Goal: Task Accomplishment & Management: Manage account settings

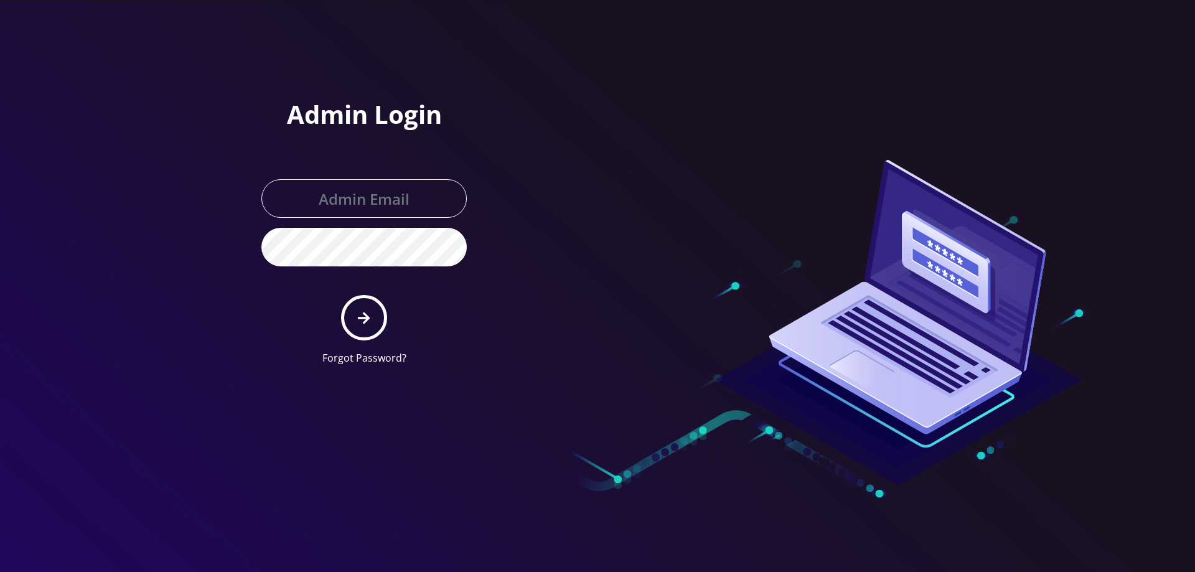
click at [353, 210] on input "text" at bounding box center [363, 198] width 205 height 39
type input "[EMAIL_ADDRESS][DOMAIN_NAME]"
click at [377, 319] on button "submit" at bounding box center [363, 317] width 45 height 45
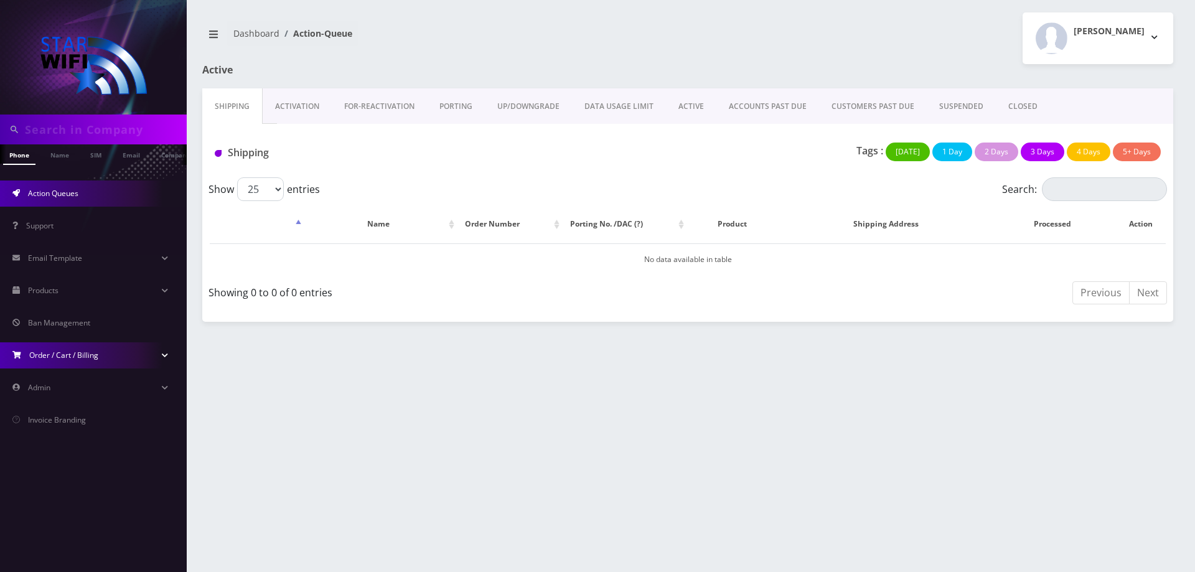
click at [161, 350] on link "Order / Cart / Billing" at bounding box center [93, 355] width 187 height 26
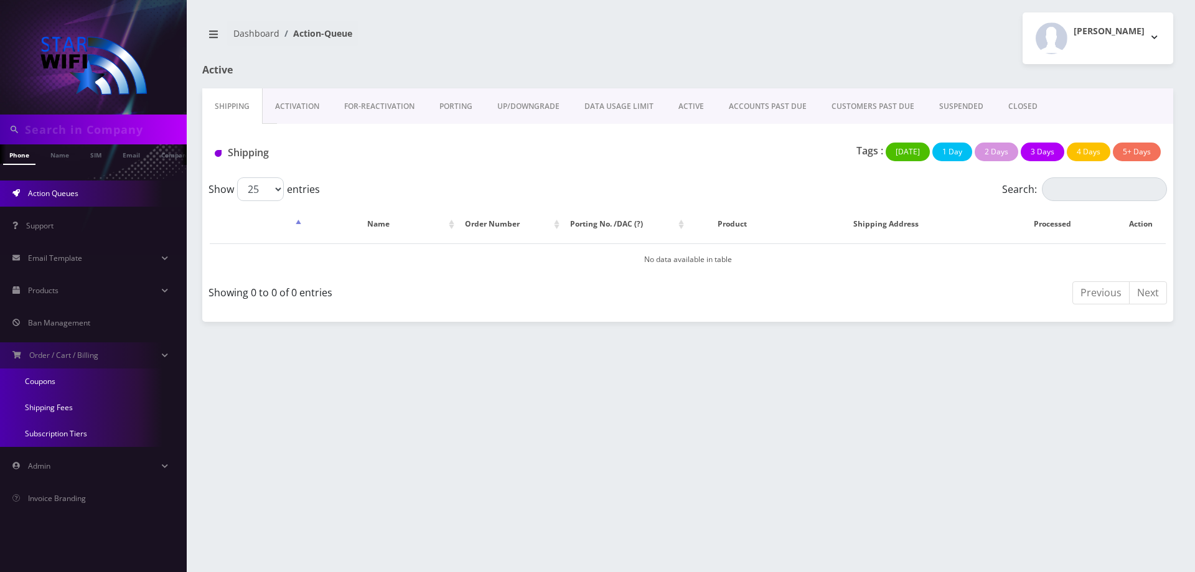
click at [42, 374] on link "Coupons" at bounding box center [93, 381] width 187 height 26
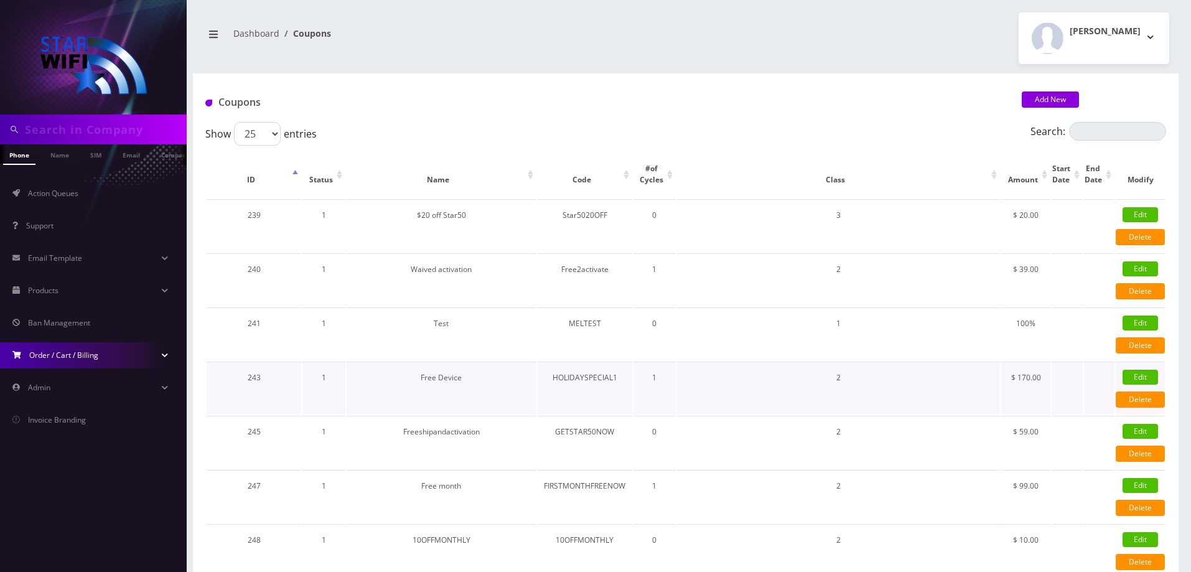
click at [568, 377] on td "HOLIDAYSPECIAL1" at bounding box center [585, 388] width 95 height 53
copy td "HOLIDAYSPECIAL1"
click at [571, 378] on td "HOLIDAYSPECIAL1" at bounding box center [585, 388] width 95 height 53
click at [562, 380] on td "HOLIDAYSPECIAL1" at bounding box center [585, 388] width 95 height 53
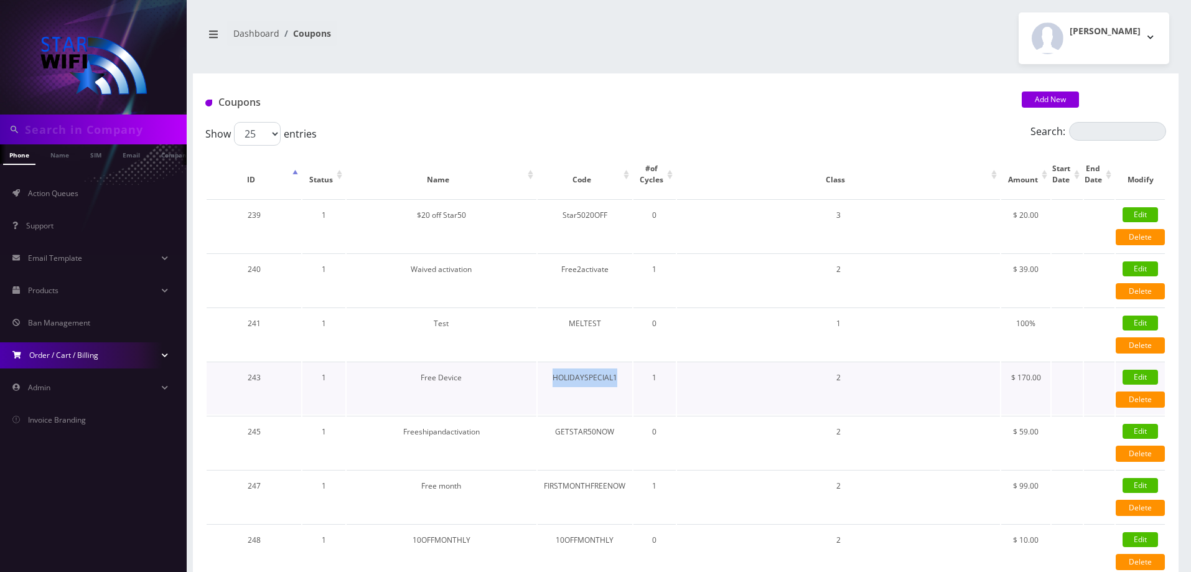
click at [562, 380] on td "HOLIDAYSPECIAL1" at bounding box center [585, 388] width 95 height 53
copy td "HOLIDAYSPECIAL1"
click at [1138, 378] on link "Edit" at bounding box center [1140, 377] width 35 height 15
select select "2"
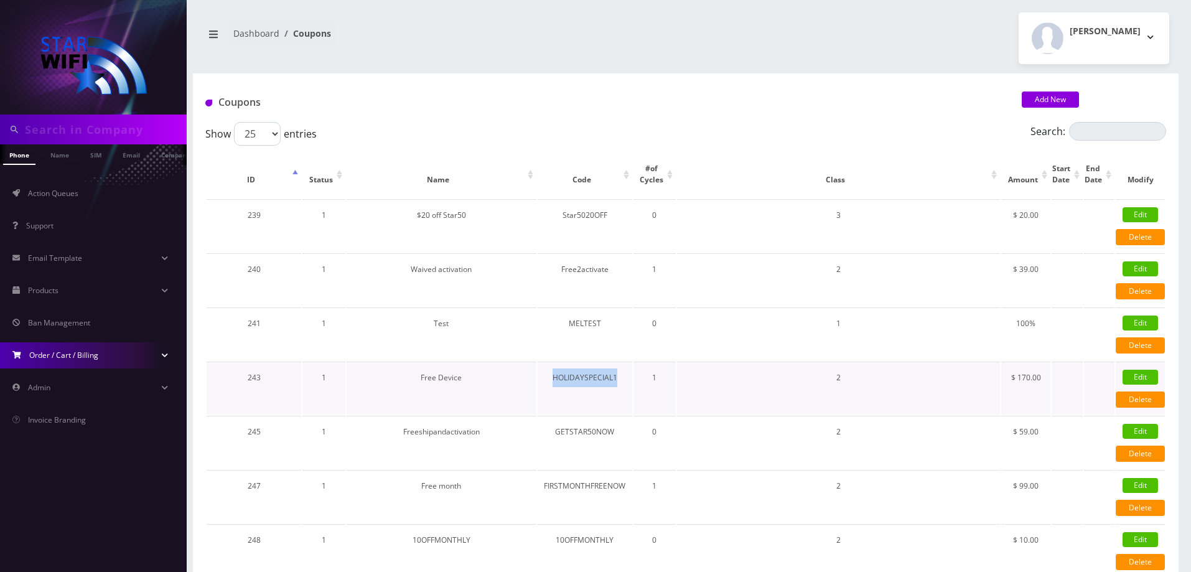
select select "0"
select select "1"
type input "170"
type input "Free Device"
type input "HOLIDAYSPECIAL1"
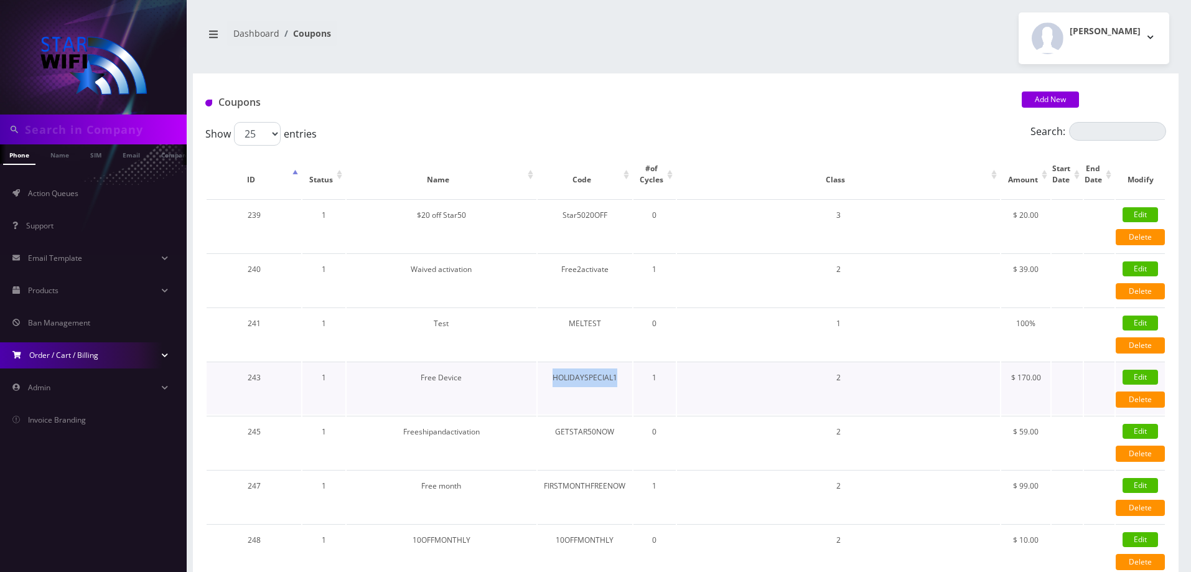
type input "1"
type input "100"
select select "1"
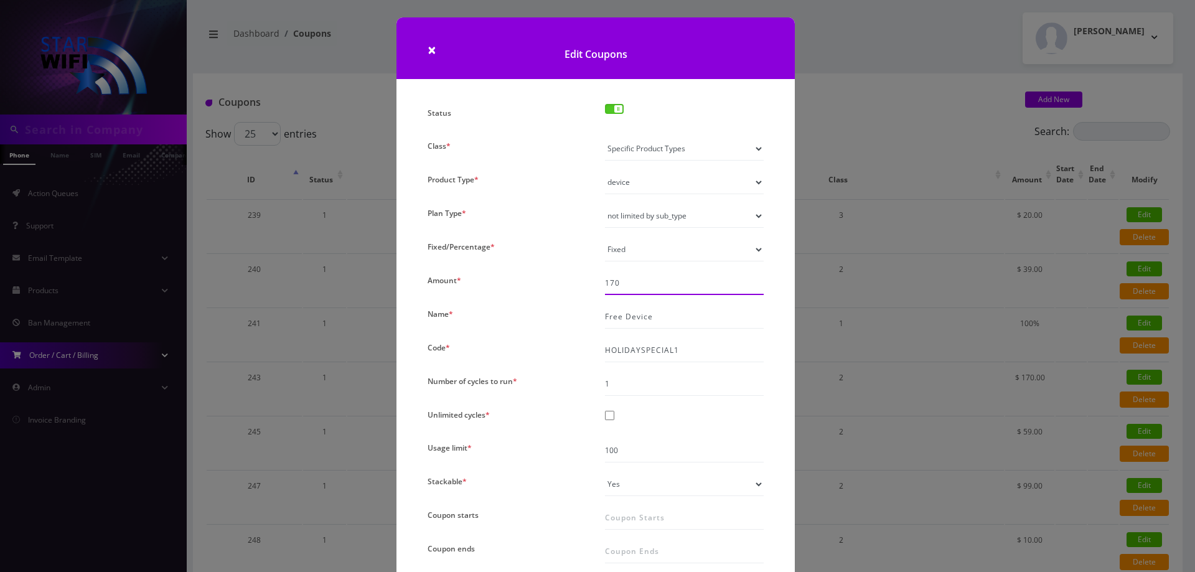
click at [638, 286] on input "170" at bounding box center [684, 283] width 159 height 24
type input "208"
click at [551, 301] on div "Status Class * All Products Specific Product Types Specific Products Only Produ…" at bounding box center [595, 364] width 355 height 520
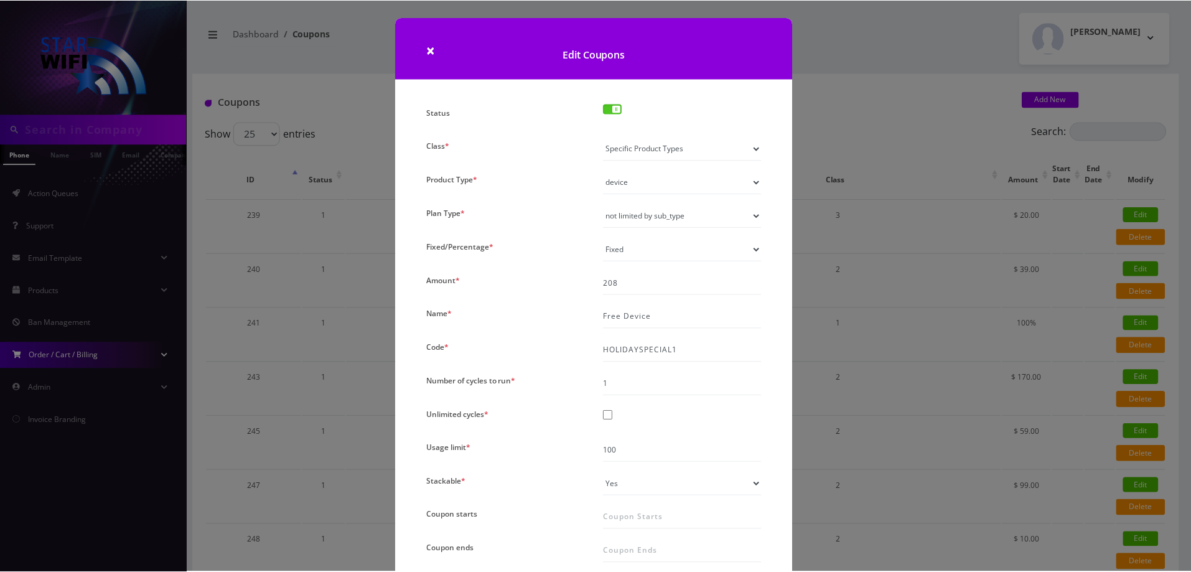
scroll to position [101, 0]
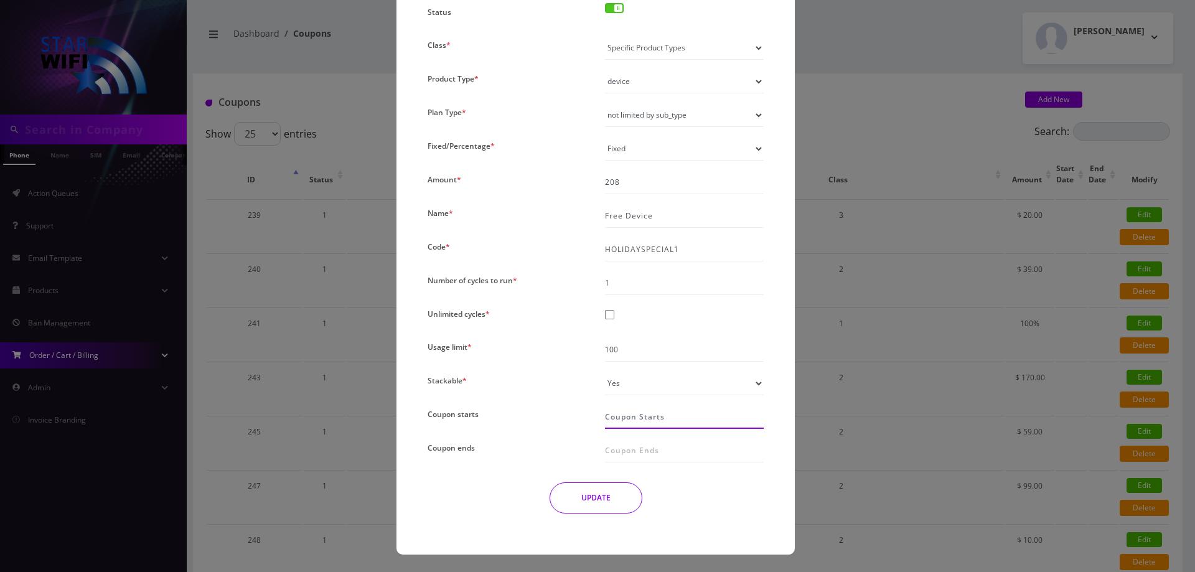
click at [619, 420] on input "Coupon starts" at bounding box center [684, 417] width 159 height 24
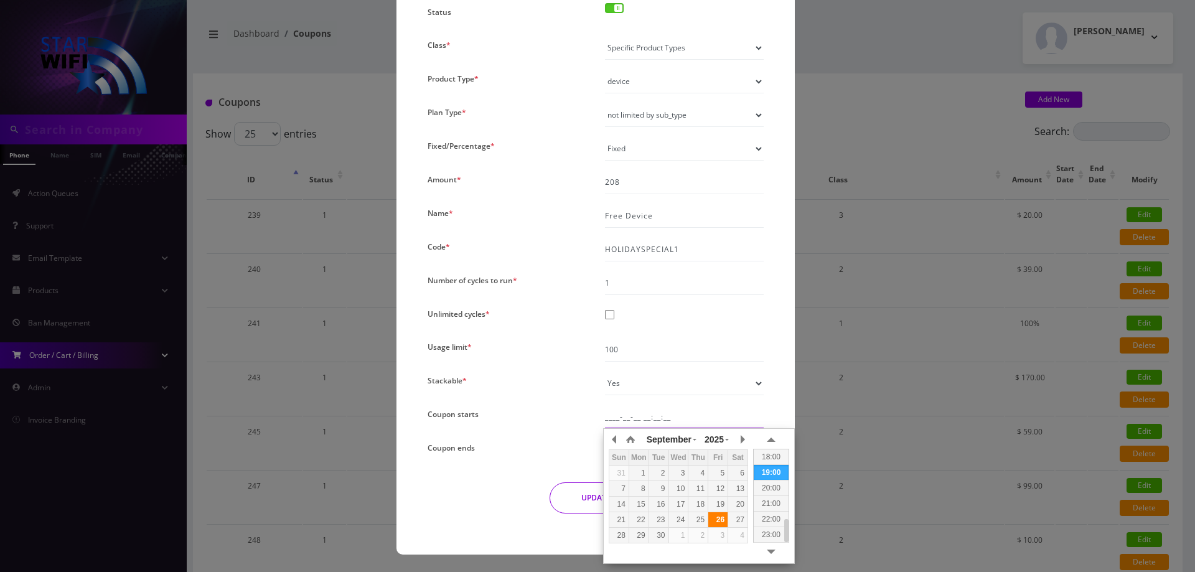
click at [711, 521] on div "26" at bounding box center [717, 519] width 19 height 11
type input "[DATE] 18:33:32"
click at [577, 484] on button "UPDATE" at bounding box center [596, 497] width 93 height 31
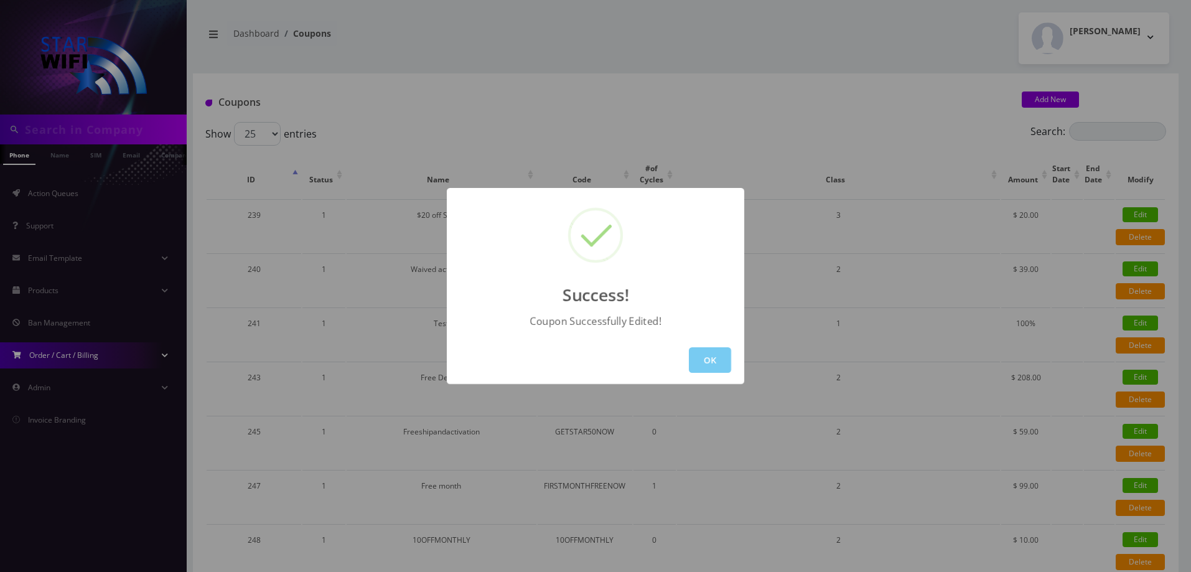
click at [705, 358] on button "OK" at bounding box center [710, 360] width 42 height 26
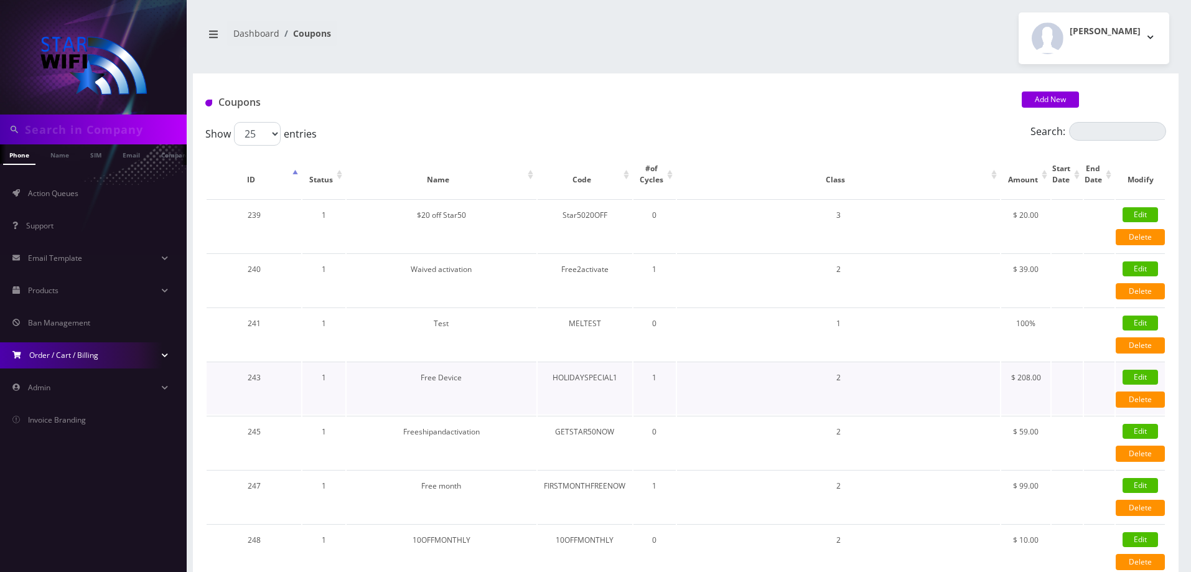
click at [591, 376] on td "HOLIDAYSPECIAL1" at bounding box center [585, 388] width 95 height 53
copy td "HOLIDAYSPECIAL1"
click at [601, 375] on td "HOLIDAYSPECIAL1" at bounding box center [585, 388] width 95 height 53
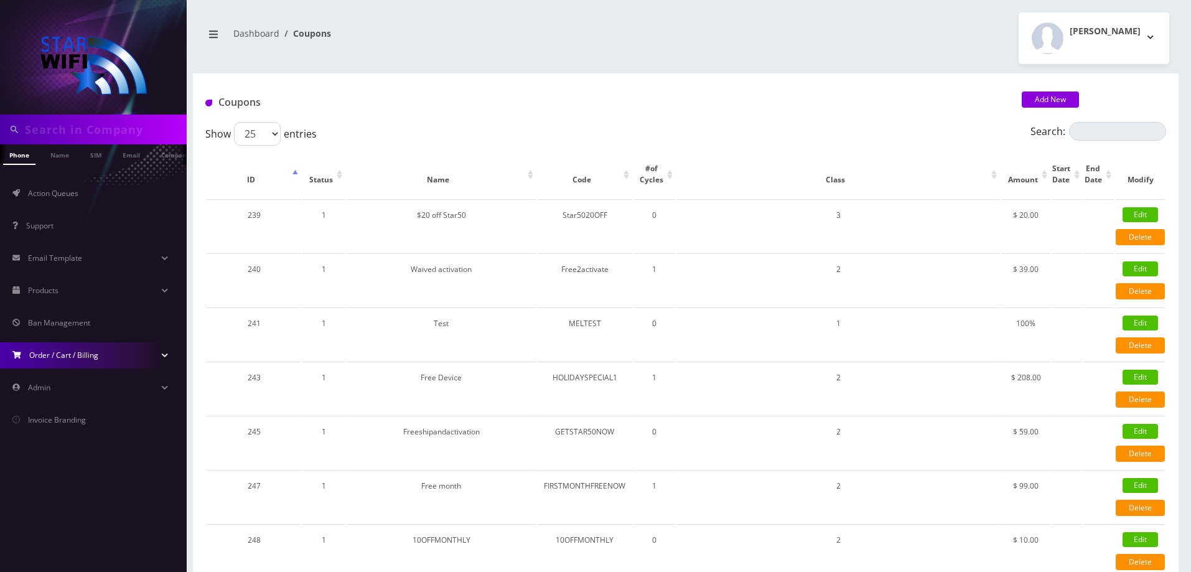
click at [64, 179] on li "Action Queues" at bounding box center [93, 193] width 187 height 32
click at [70, 195] on span "Action Queues" at bounding box center [53, 193] width 50 height 11
